Goal: Transaction & Acquisition: Purchase product/service

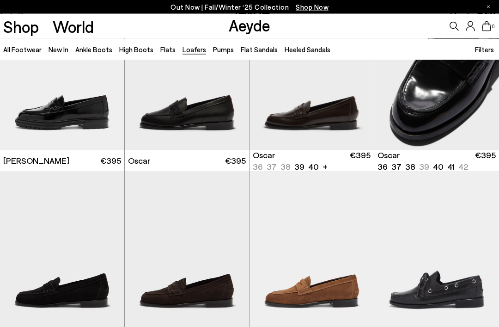
scroll to position [596, 0]
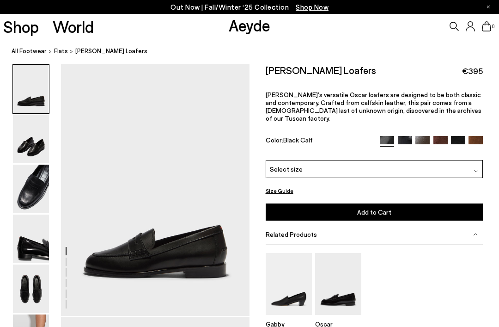
click at [38, 145] on img at bounding box center [31, 139] width 36 height 48
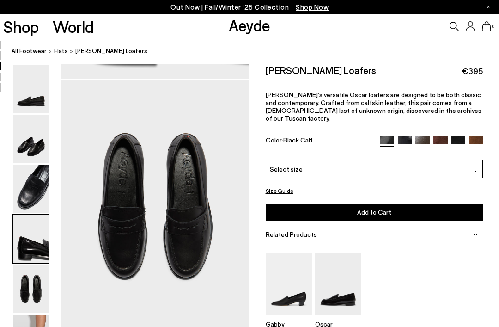
scroll to position [1011, 0]
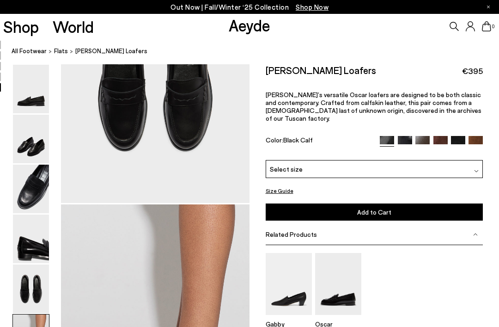
click at [38, 304] on img at bounding box center [31, 288] width 36 height 48
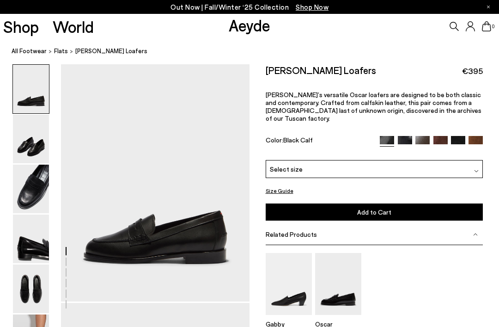
scroll to position [0, 0]
